Goal: Information Seeking & Learning: Learn about a topic

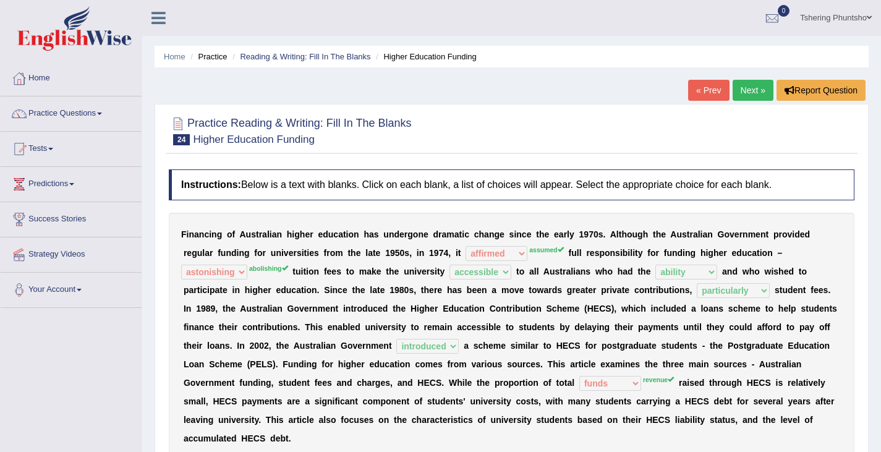
select select "affirmed"
select select "astonishing"
select select "accessible"
select select "ability"
select select "particularly"
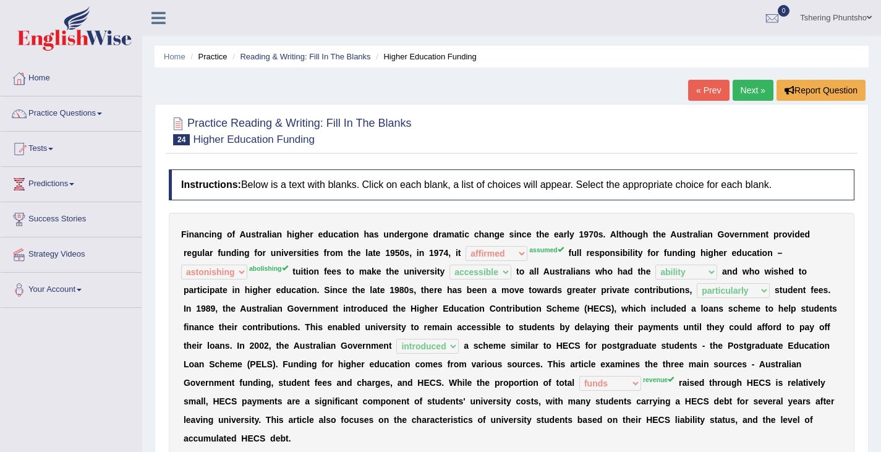
select select "introduced"
select select "funds"
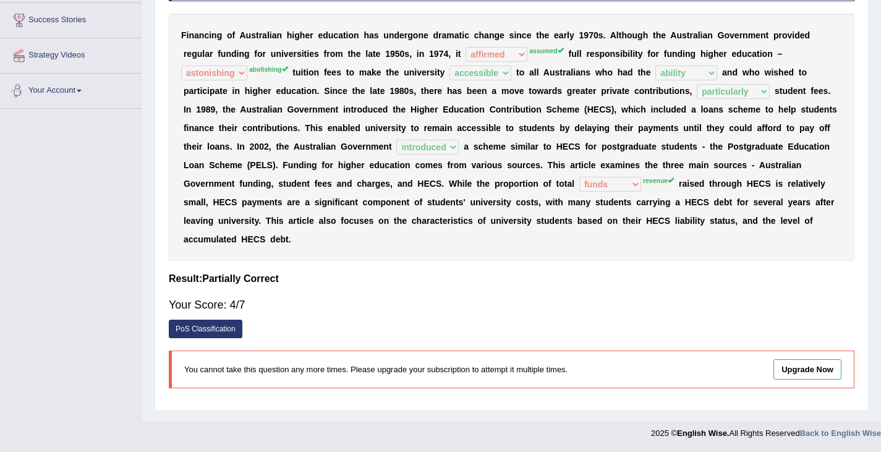
click at [121, 176] on div "Toggle navigation Home Practice Questions Speaking Practice Read Aloud Repeat S…" at bounding box center [440, 123] width 881 height 645
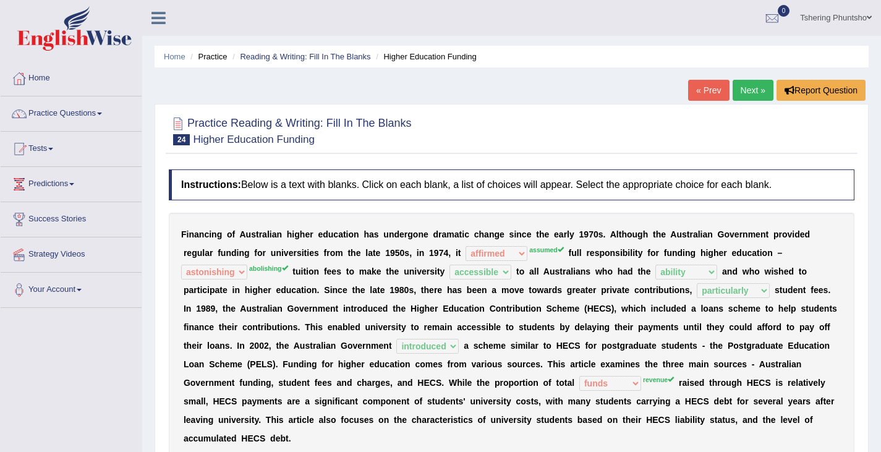
click at [746, 91] on link "Next »" at bounding box center [753, 90] width 41 height 21
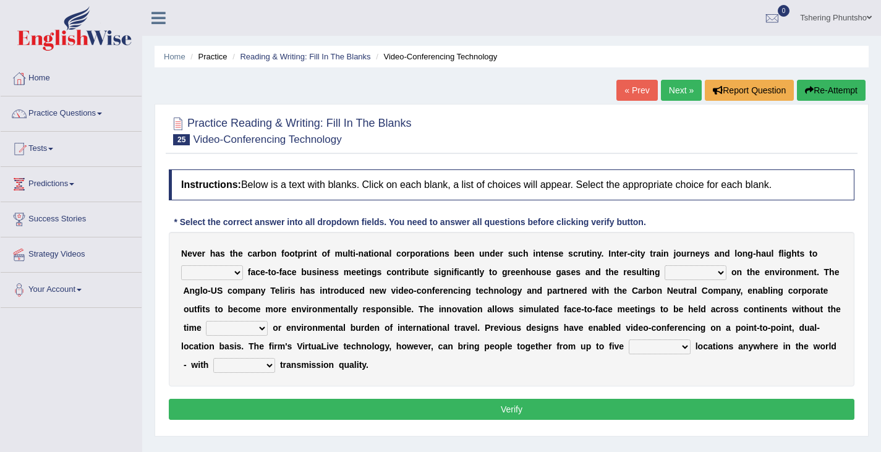
click at [235, 272] on select "take show conduct extend" at bounding box center [212, 272] width 62 height 15
select select "conduct"
click at [181, 265] on select "take show conduct extend" at bounding box center [212, 272] width 62 height 15
click at [717, 274] on select "stress pain rest strain" at bounding box center [696, 272] width 62 height 15
click at [665, 265] on select "stress pain rest strain" at bounding box center [696, 272] width 62 height 15
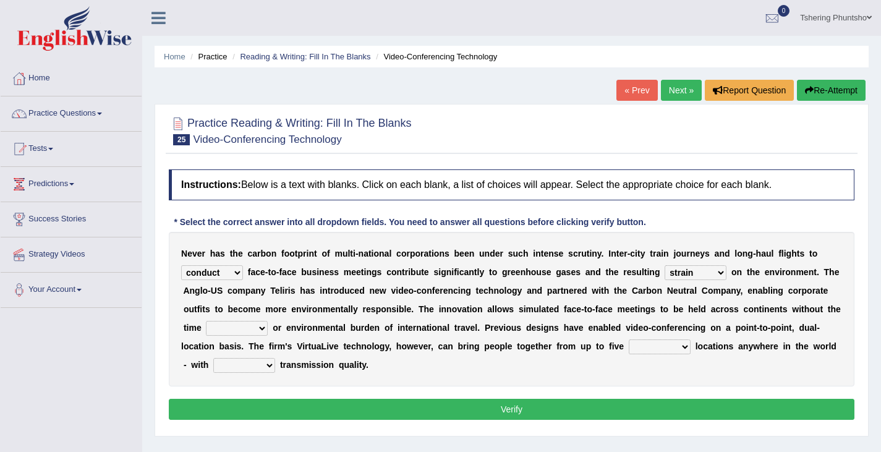
click at [721, 271] on select "stress pain rest strain" at bounding box center [696, 272] width 62 height 15
select select "rest"
click at [665, 265] on select "stress pain rest strain" at bounding box center [696, 272] width 62 height 15
click at [261, 330] on select "pressure leisure stable measure" at bounding box center [237, 328] width 62 height 15
select select "pressure"
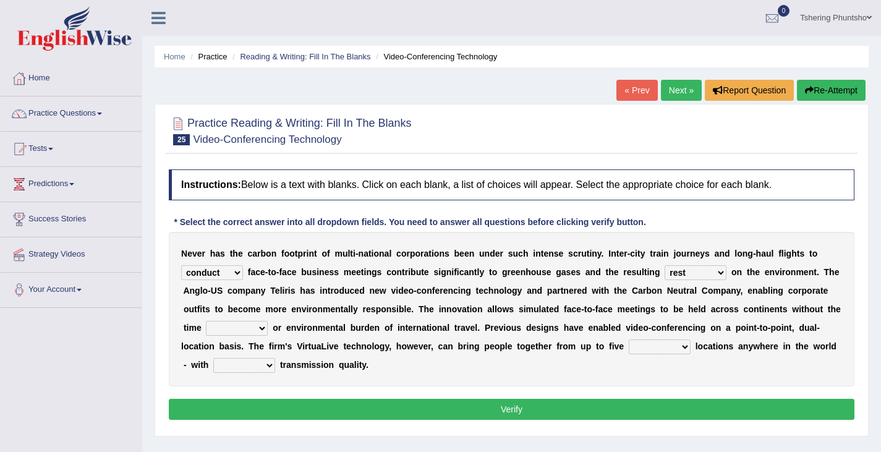
click at [206, 321] on select "pressure leisure stable measure" at bounding box center [237, 328] width 62 height 15
click at [686, 344] on select "different great separate suspect" at bounding box center [660, 346] width 62 height 15
select select "different"
click at [629, 339] on select "different great separate suspect" at bounding box center [660, 346] width 62 height 15
click at [271, 364] on select "called suspected unrivalled tribled" at bounding box center [244, 365] width 62 height 15
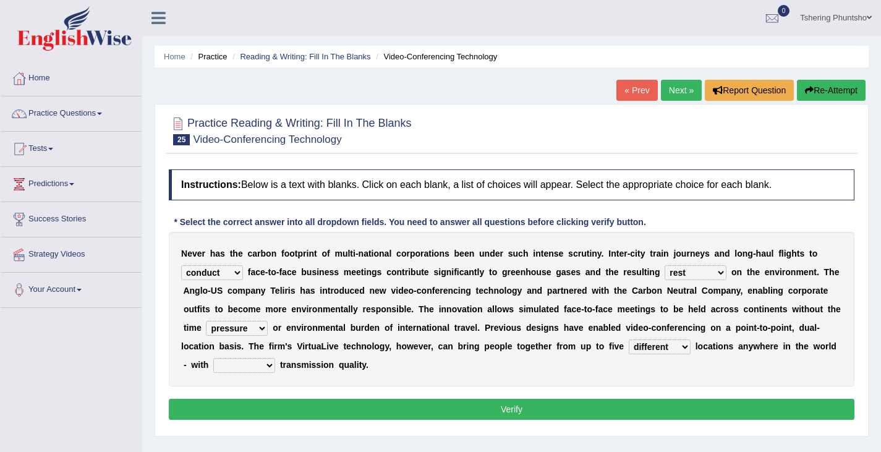
click at [682, 346] on select "different great separate suspect" at bounding box center [660, 346] width 62 height 15
click at [270, 362] on select "called suspected unrivalled tribled" at bounding box center [244, 365] width 62 height 15
select select "unrivalled"
click at [213, 358] on select "called suspected unrivalled tribled" at bounding box center [244, 365] width 62 height 15
click at [501, 406] on button "Verify" at bounding box center [512, 409] width 686 height 21
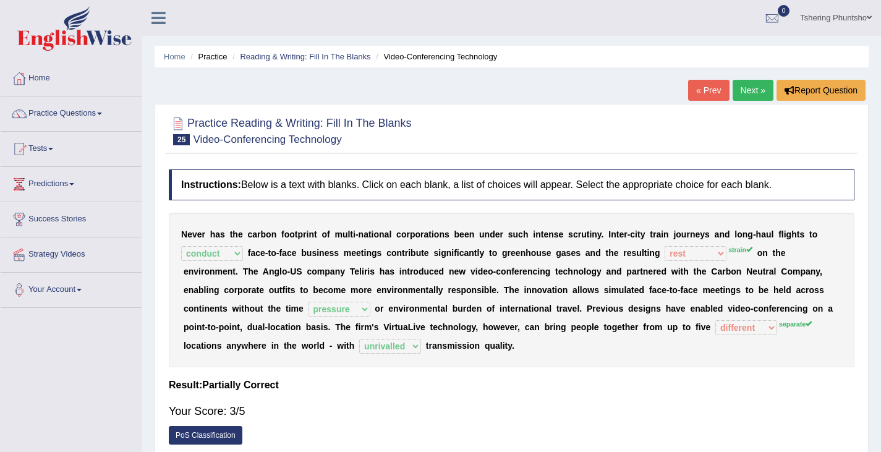
click at [749, 91] on link "Next »" at bounding box center [753, 90] width 41 height 21
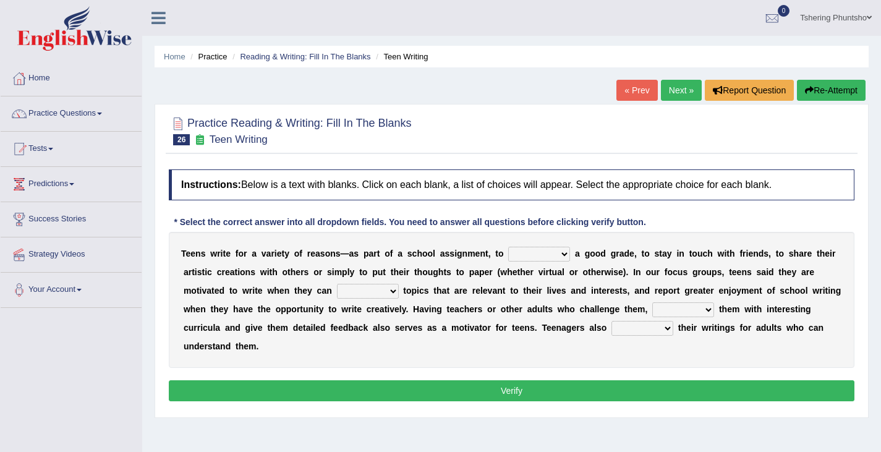
click at [566, 255] on select "take get give held" at bounding box center [539, 254] width 62 height 15
select select "get"
click at [508, 247] on select "take get give held" at bounding box center [539, 254] width 62 height 15
click at [390, 289] on select "show handle subscribe select" at bounding box center [368, 291] width 62 height 15
select select "select"
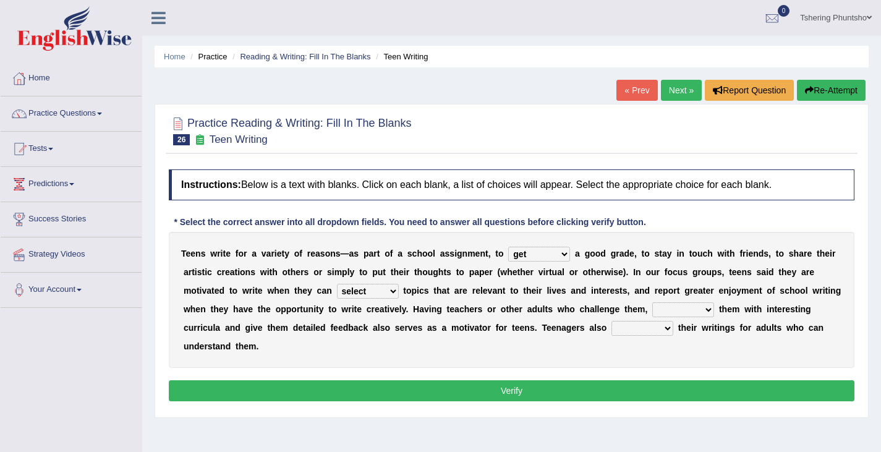
click at [337, 284] on select "show handle subscribe select" at bounding box center [368, 291] width 62 height 15
click at [710, 312] on select "shower present exempt fill" at bounding box center [683, 309] width 62 height 15
select select "present"
click at [652, 302] on select "shower present exempt fill" at bounding box center [683, 309] width 62 height 15
click at [665, 327] on select "compose recite show serve" at bounding box center [642, 328] width 62 height 15
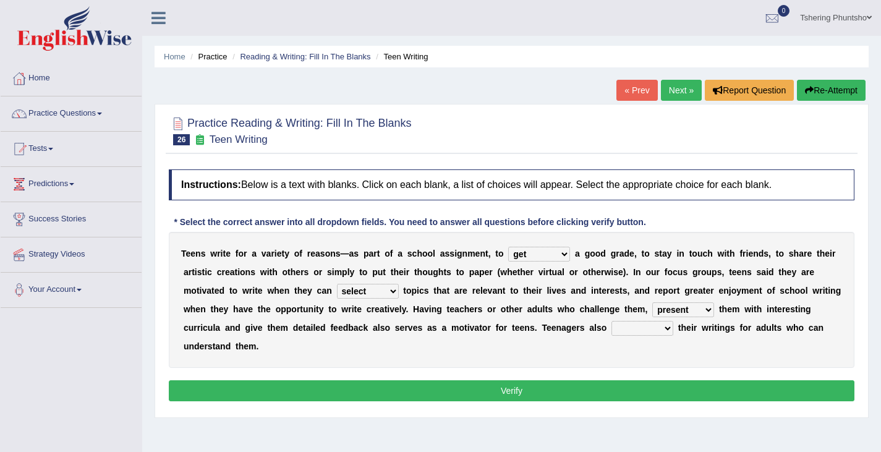
select select "compose"
click at [611, 321] on select "compose recite show serve" at bounding box center [642, 328] width 62 height 15
click at [573, 393] on button "Verify" at bounding box center [512, 390] width 686 height 21
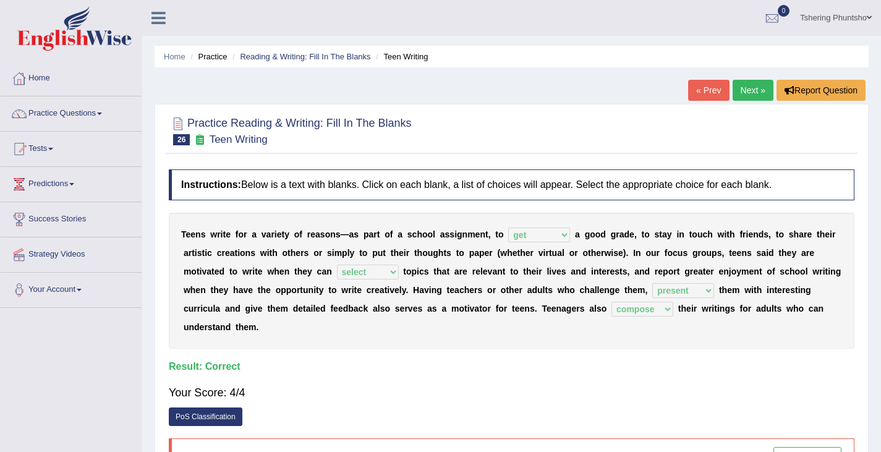
click at [744, 95] on link "Next »" at bounding box center [753, 90] width 41 height 21
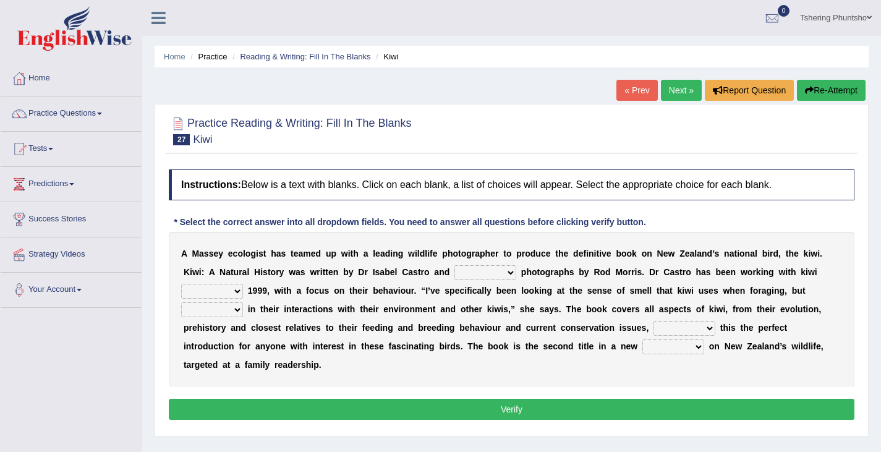
click at [509, 271] on select "taken brought featured crept" at bounding box center [485, 272] width 62 height 15
select select "featured"
click at [454, 265] on select "taken brought featured crept" at bounding box center [485, 272] width 62 height 15
click at [241, 286] on select "at with before since" at bounding box center [212, 291] width 62 height 15
select select "since"
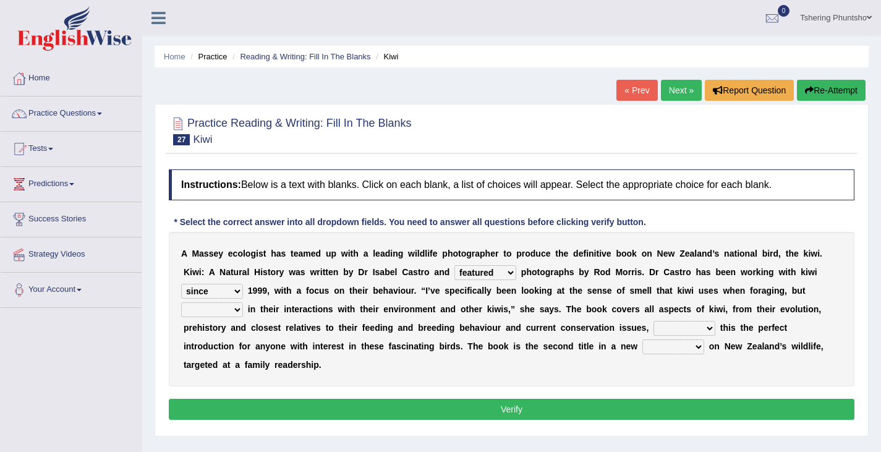
click at [181, 284] on select "at with before since" at bounding box center [212, 291] width 62 height 15
click at [235, 309] on select "also and hence therefore" at bounding box center [212, 309] width 62 height 15
select select "also"
click at [181, 302] on select "also and hence therefore" at bounding box center [212, 309] width 62 height 15
click at [710, 329] on select "taking thinking making calling" at bounding box center [684, 328] width 62 height 15
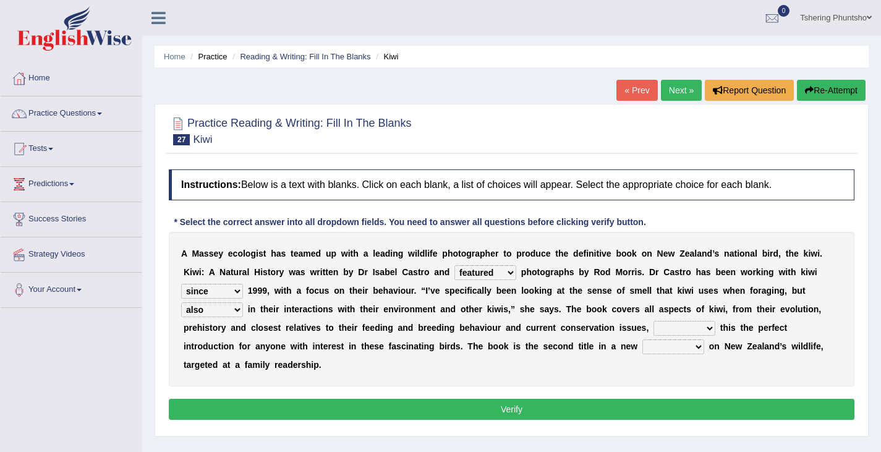
select select "making"
click at [653, 321] on select "taking thinking making calling" at bounding box center [684, 328] width 62 height 15
click at [642, 347] on select "wedge series tokens groups" at bounding box center [673, 346] width 62 height 15
select select "series"
click at [642, 339] on select "wedge series tokens groups" at bounding box center [673, 346] width 62 height 15
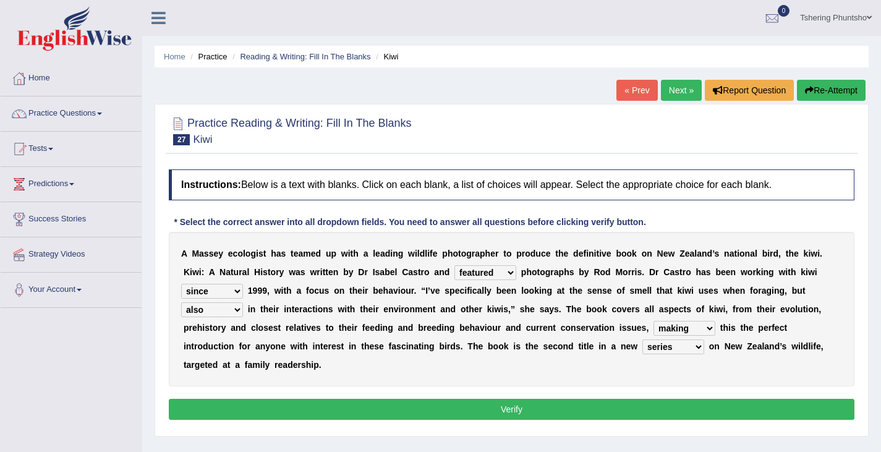
click at [552, 412] on button "Verify" at bounding box center [512, 409] width 686 height 21
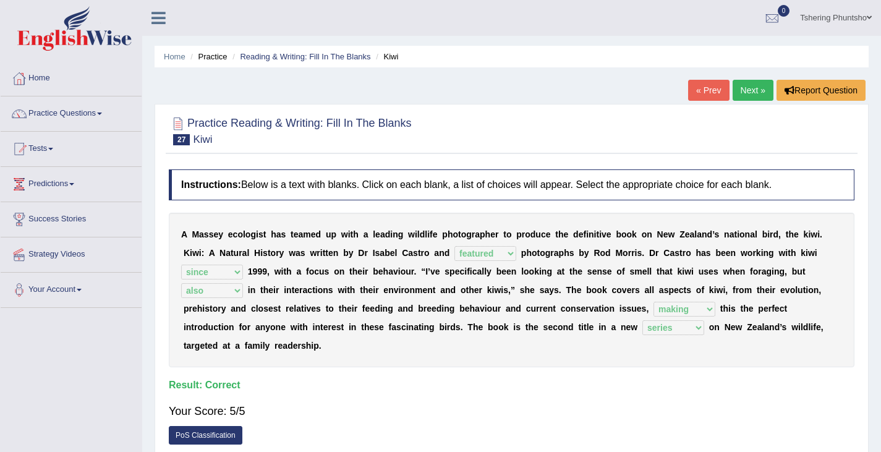
click at [750, 87] on link "Next »" at bounding box center [753, 90] width 41 height 21
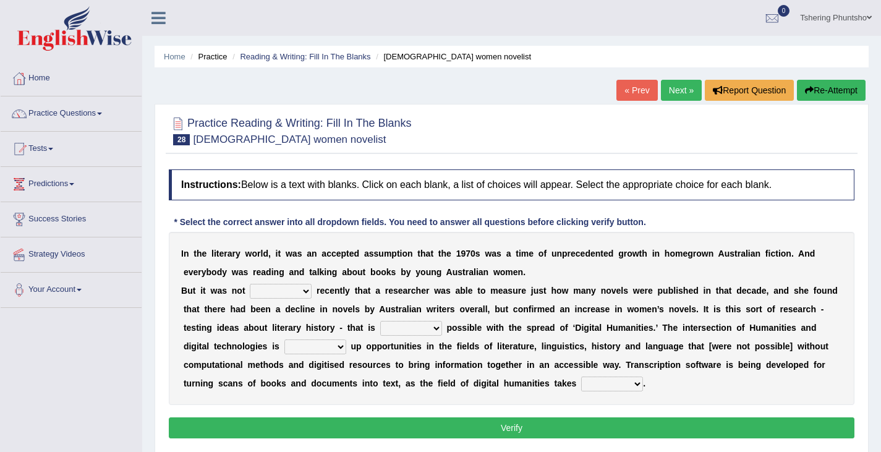
click at [307, 289] on select "still until rested done" at bounding box center [281, 291] width 62 height 15
select select "until"
click at [250, 284] on select "still until rested done" at bounding box center [281, 291] width 62 height 15
click at [436, 330] on select "getting growing staying becoming" at bounding box center [411, 328] width 62 height 15
select select "becoming"
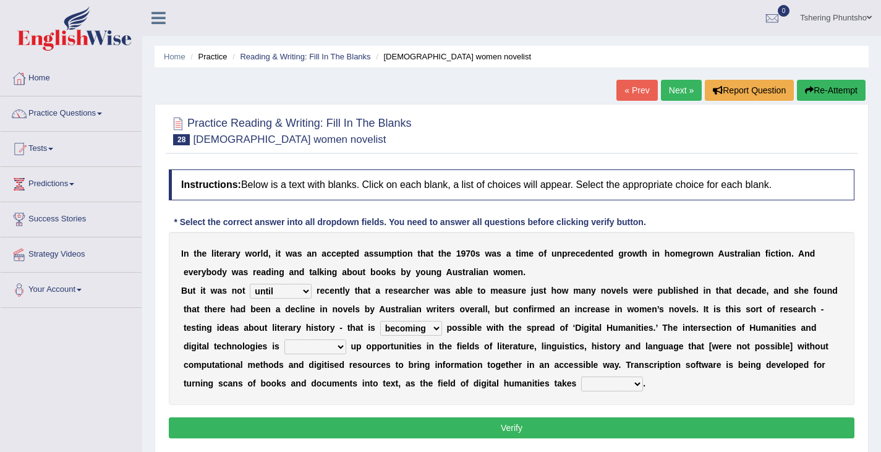
click at [380, 321] on select "getting growing staying becoming" at bounding box center [411, 328] width 62 height 15
click at [341, 346] on select "bringing showing accessing opening" at bounding box center [315, 346] width 62 height 15
click at [284, 339] on select "bringing showing accessing opening" at bounding box center [315, 346] width 62 height 15
click at [637, 381] on select "up in off down" at bounding box center [612, 383] width 62 height 15
click at [344, 349] on select "bringing showing accessing opening" at bounding box center [315, 346] width 62 height 15
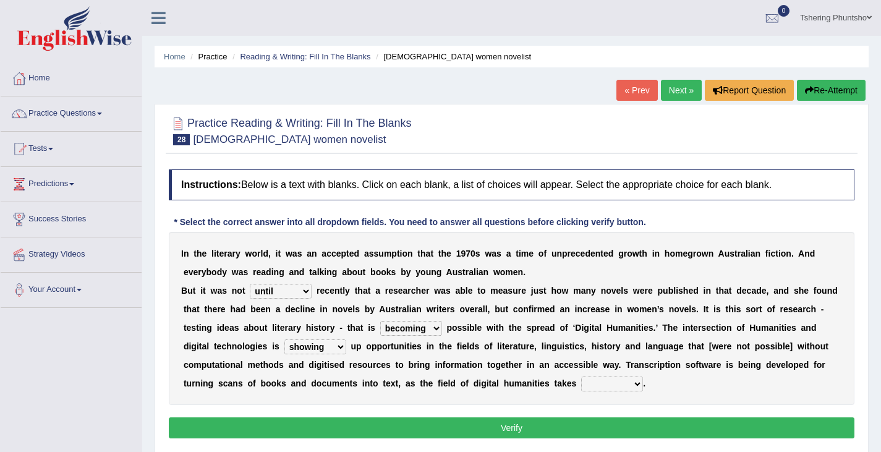
select select "bringing"
click at [284, 339] on select "bringing showing accessing opening" at bounding box center [315, 346] width 62 height 15
click at [636, 382] on select "up in off down" at bounding box center [612, 383] width 62 height 15
select select "off"
click at [581, 376] on select "up in off down" at bounding box center [612, 383] width 62 height 15
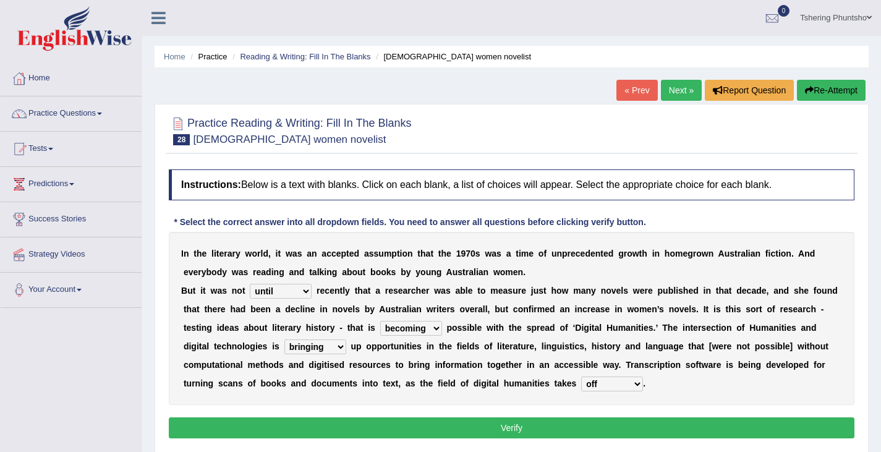
click at [522, 428] on button "Verify" at bounding box center [512, 427] width 686 height 21
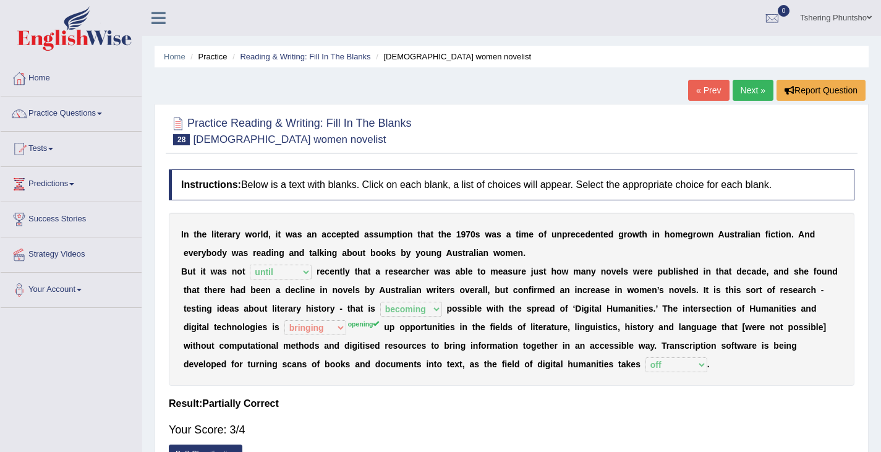
click at [855, 18] on link "Tshering Phuntsho" at bounding box center [836, 16] width 90 height 32
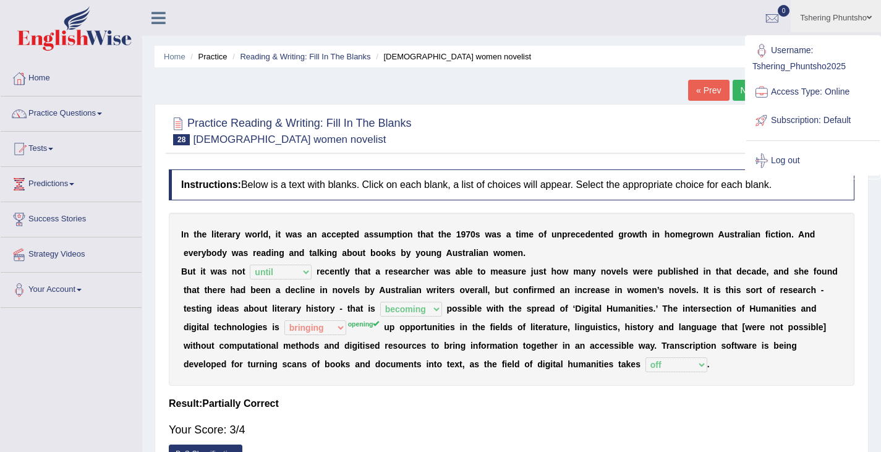
click at [37, 75] on link "Home" at bounding box center [71, 76] width 141 height 31
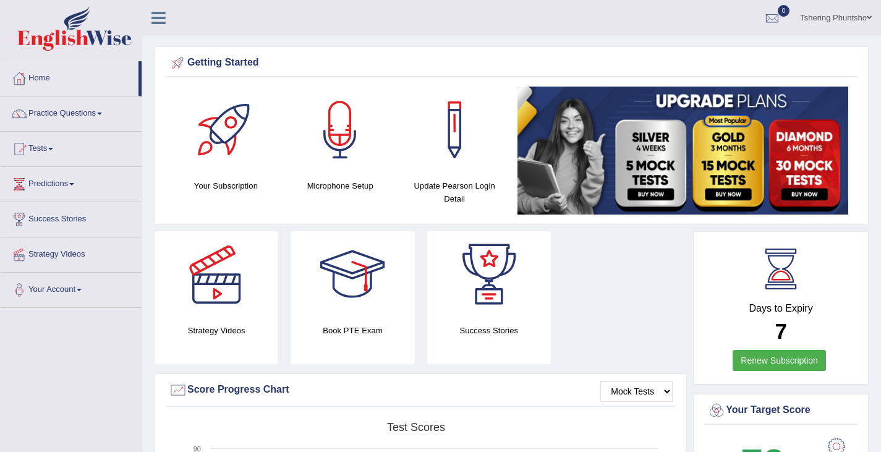
click at [826, 17] on link "Tshering Phuntsho" at bounding box center [836, 16] width 90 height 32
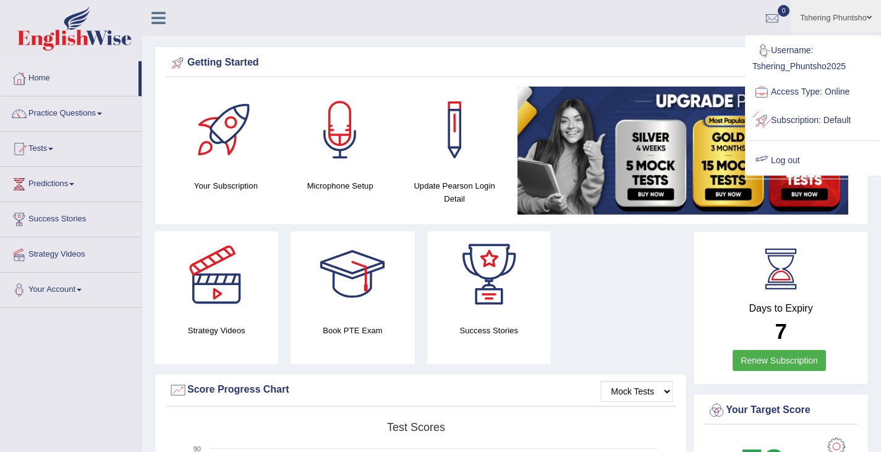
click at [784, 154] on link "Log out" at bounding box center [813, 161] width 134 height 28
